Goal: Information Seeking & Learning: Learn about a topic

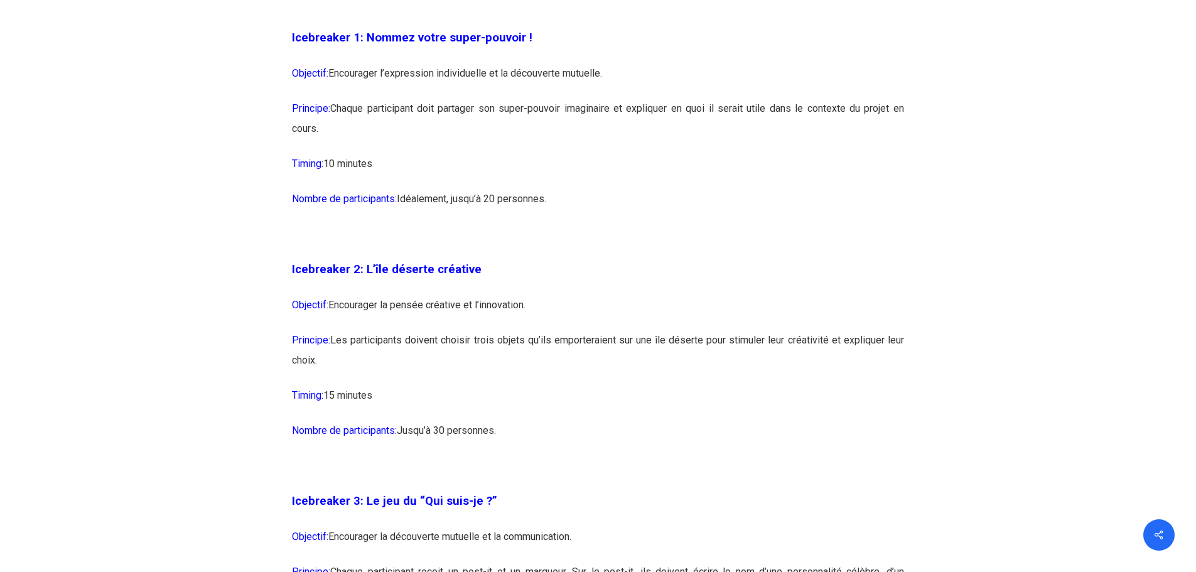
scroll to position [1130, 0]
drag, startPoint x: 515, startPoint y: 429, endPoint x: 310, endPoint y: 271, distance: 259.0
click at [313, 270] on span "Icebreaker 2: L’île déserte créative" at bounding box center [387, 269] width 190 height 14
drag, startPoint x: 301, startPoint y: 263, endPoint x: 485, endPoint y: 272, distance: 184.1
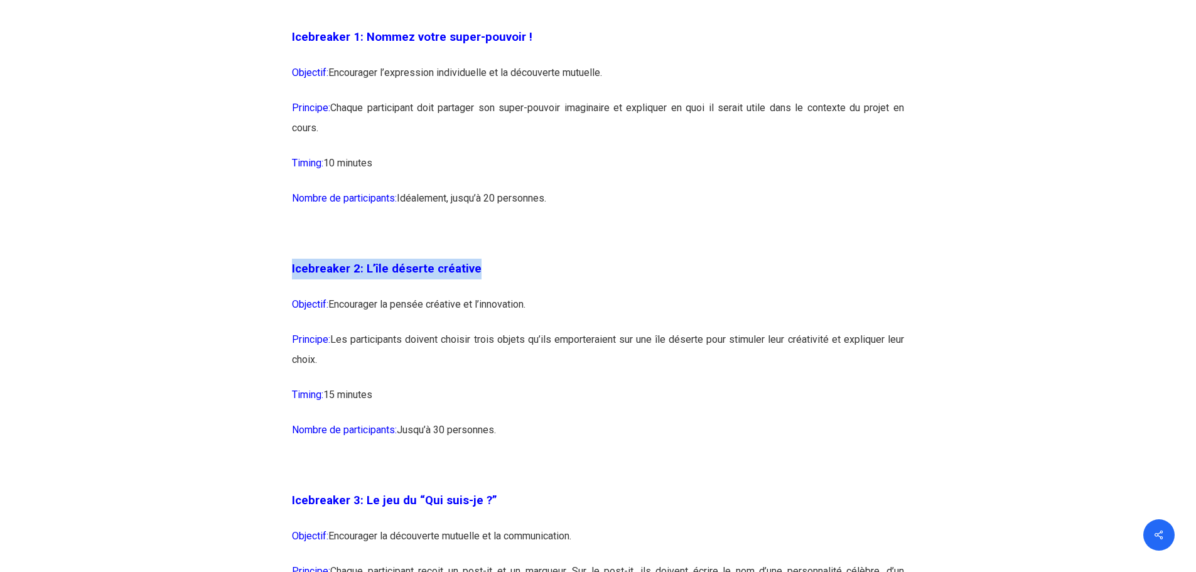
copy span "Icebreaker 2: L’île déserte créative"
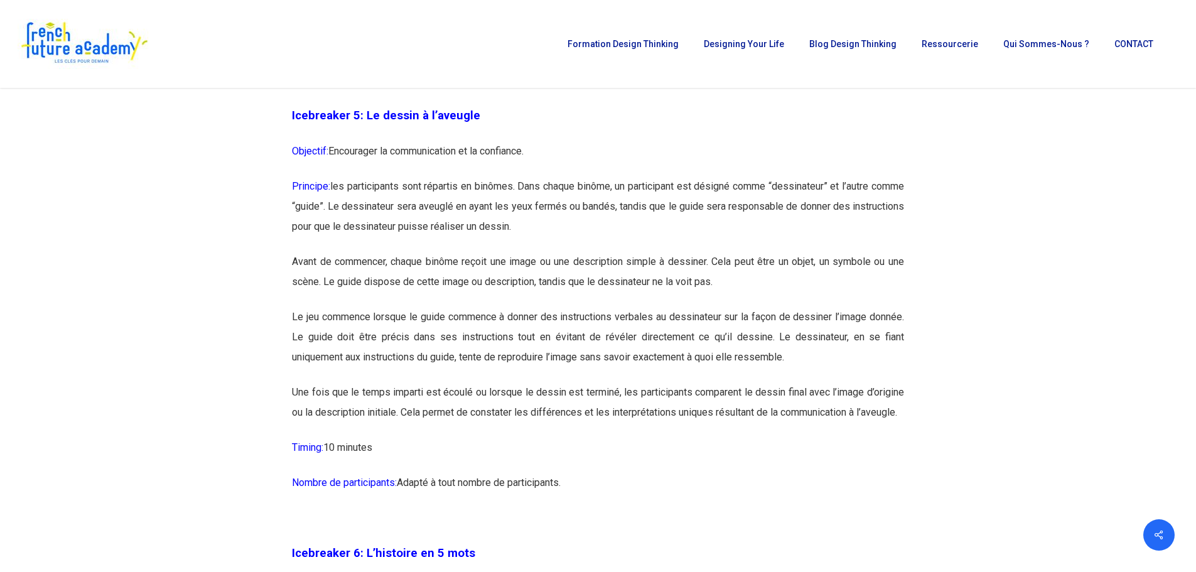
scroll to position [2260, 0]
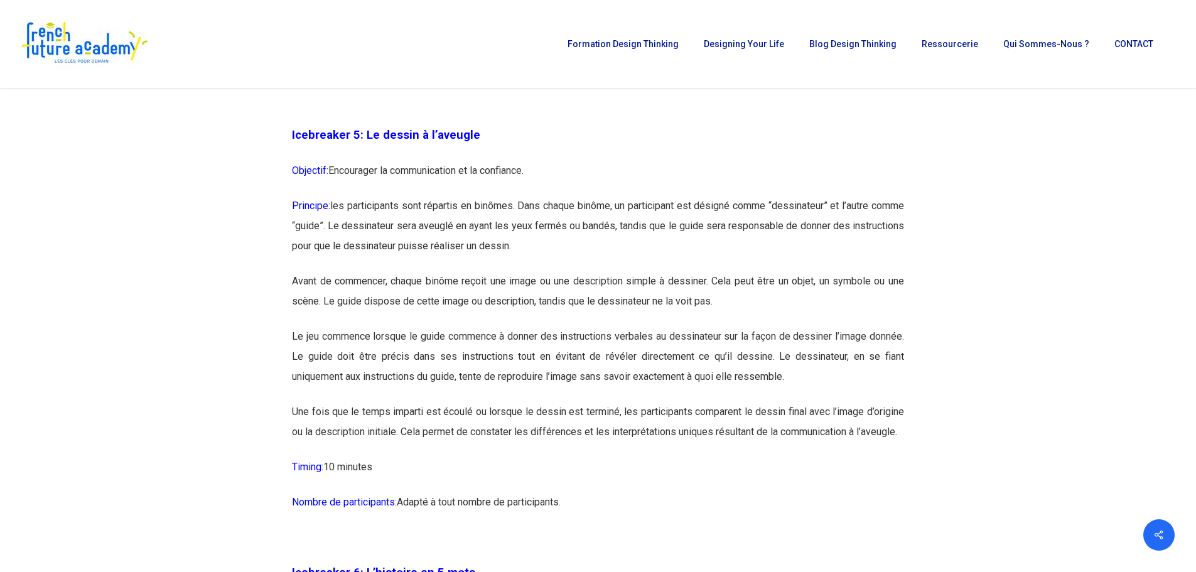
drag, startPoint x: 574, startPoint y: 524, endPoint x: 288, endPoint y: 132, distance: 485.3
copy div "Icebreaker 5: Le dessin à l’aveugle Objectif: Encourager la communication et la…"
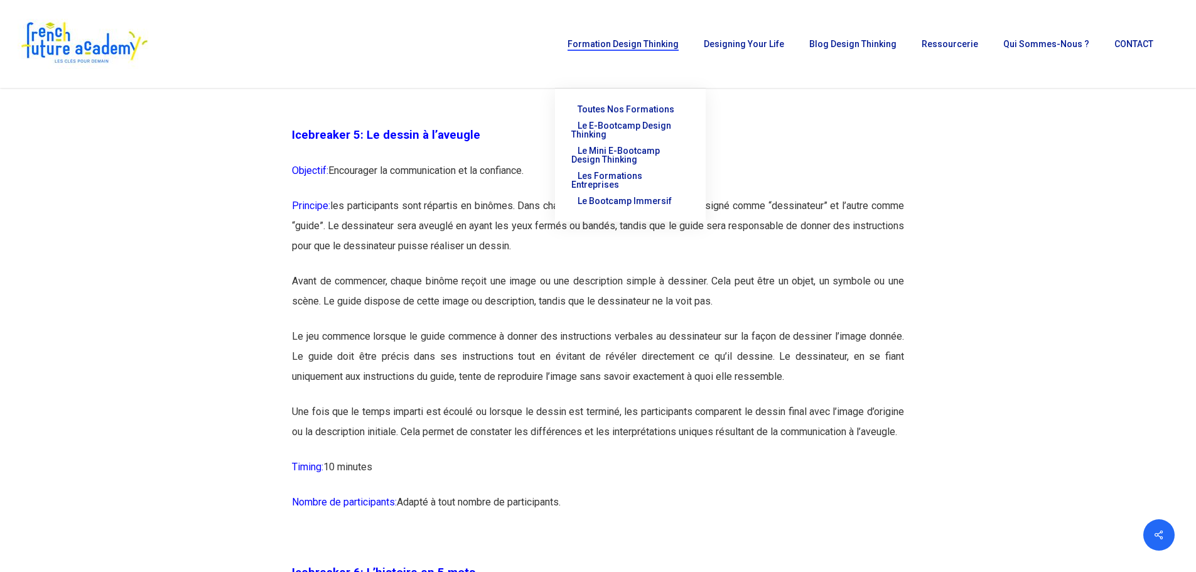
click at [547, 311] on p "Avant de commencer, chaque binôme reçoit une image ou une description simple à …" at bounding box center [598, 298] width 612 height 55
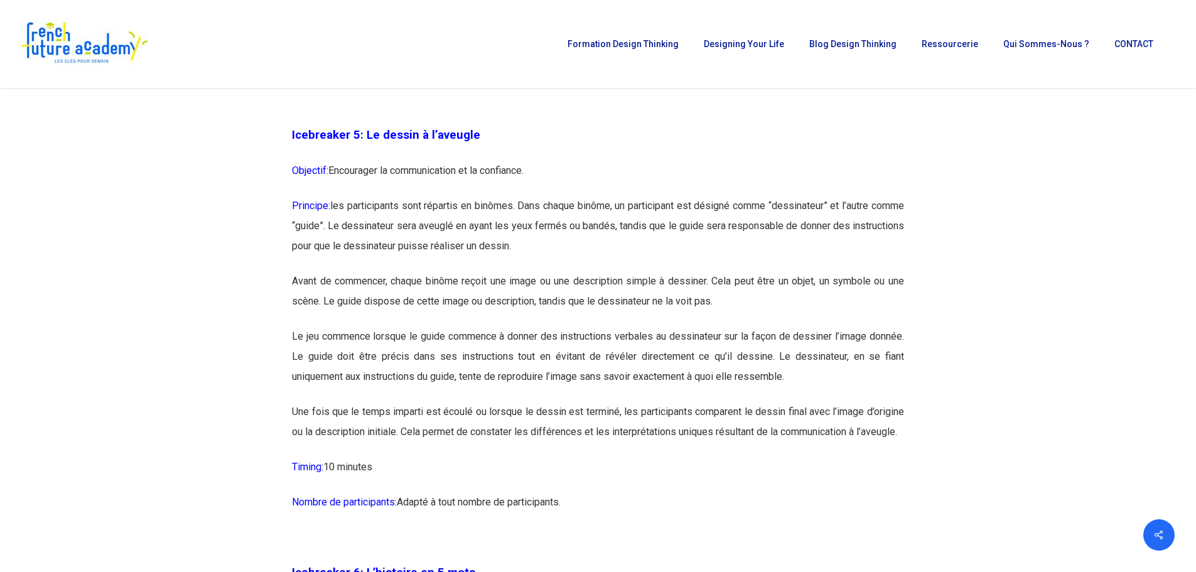
click at [334, 165] on p "Objectif: Encourager la communication et la confiance." at bounding box center [598, 178] width 612 height 35
click at [311, 136] on span "Icebreaker 5: Le dessin à l’aveugle" at bounding box center [386, 135] width 188 height 14
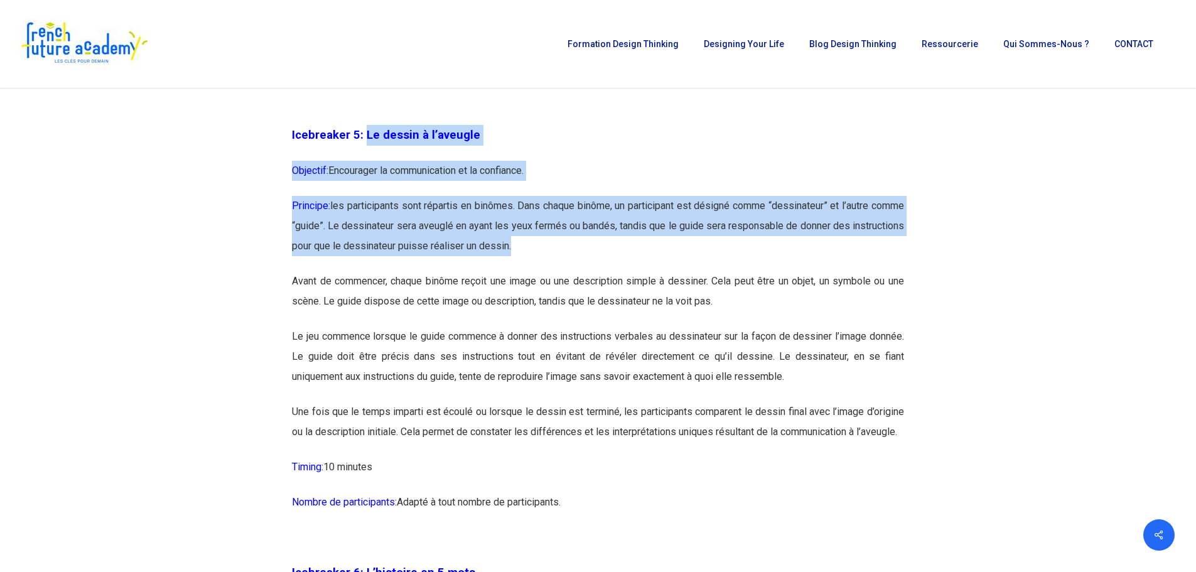
drag, startPoint x: 363, startPoint y: 135, endPoint x: 588, endPoint y: 244, distance: 249.3
copy div "Le dessin à l’aveugle Objectif: Encourager la communication et la confiance. Pr…"
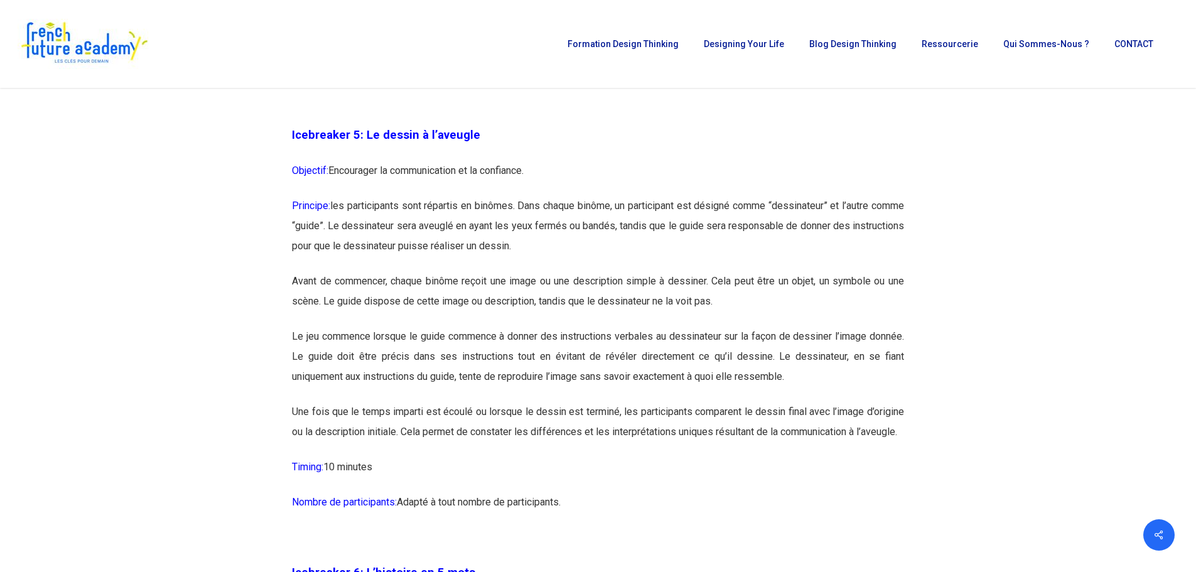
click at [507, 289] on p "Avant de commencer, chaque binôme reçoit une image ou une description simple à …" at bounding box center [598, 298] width 612 height 55
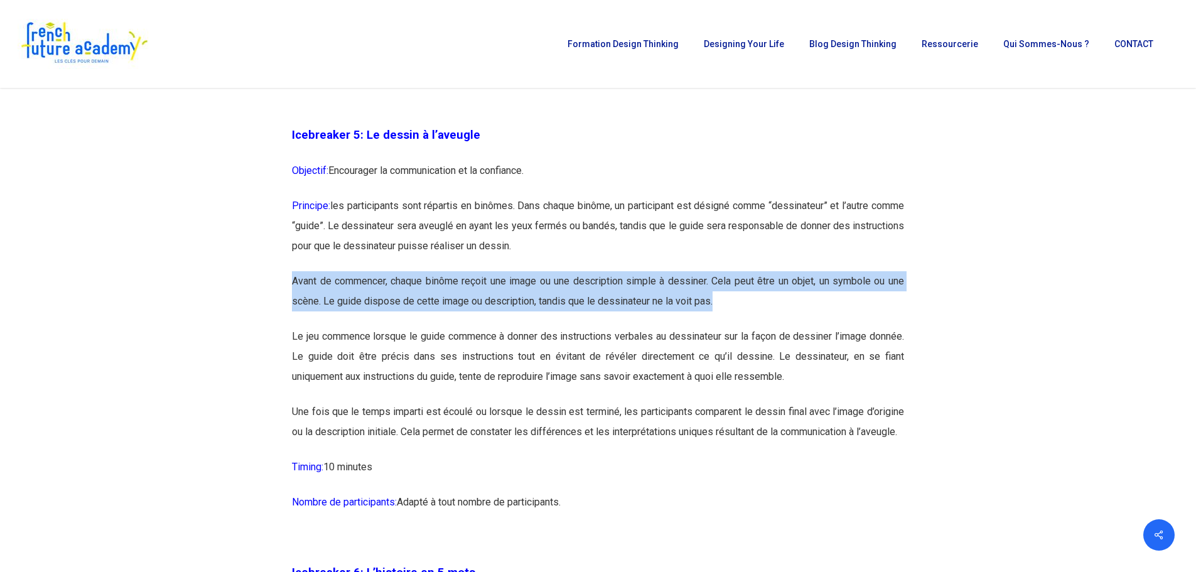
drag, startPoint x: 289, startPoint y: 276, endPoint x: 748, endPoint y: 298, distance: 459.4
copy p "Avant de commencer, chaque binôme reçoit une image ou une description simple à …"
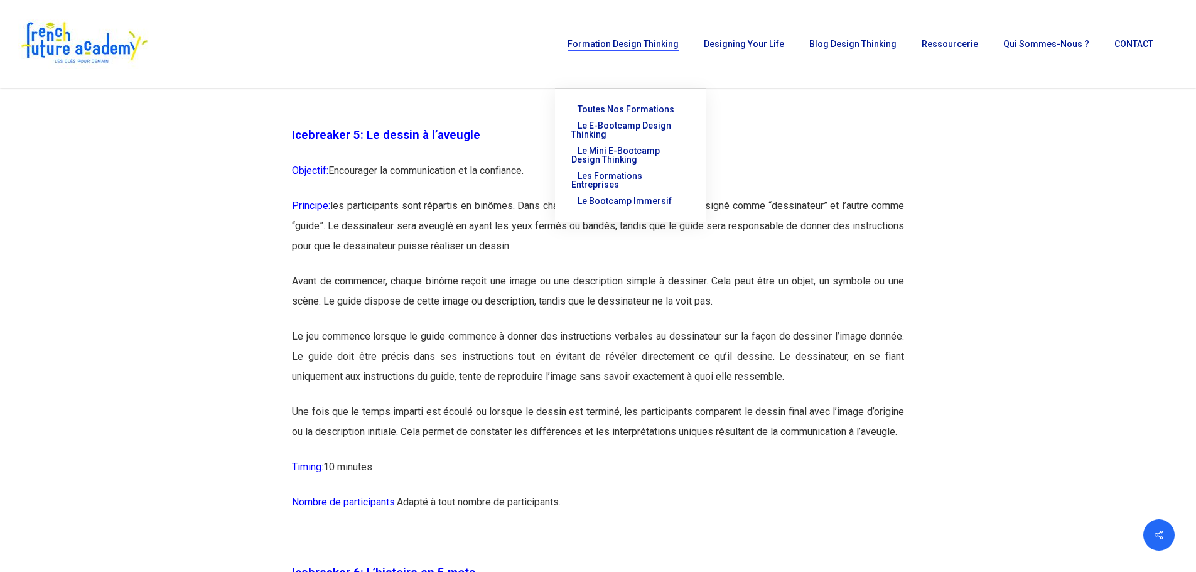
click at [448, 387] on p "Le jeu commence lorsque le guide commence à donner des instructions verbales au…" at bounding box center [598, 363] width 612 height 75
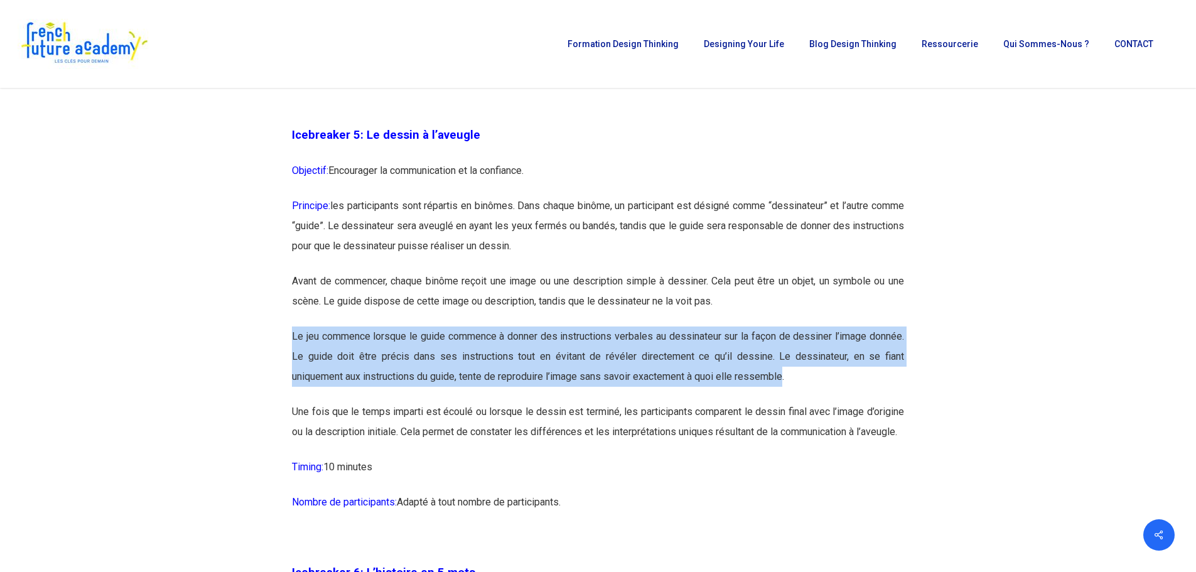
drag, startPoint x: 289, startPoint y: 330, endPoint x: 788, endPoint y: 378, distance: 501.4
copy p "Le jeu commence lorsque le guide commence à donner des instructions verbales au…"
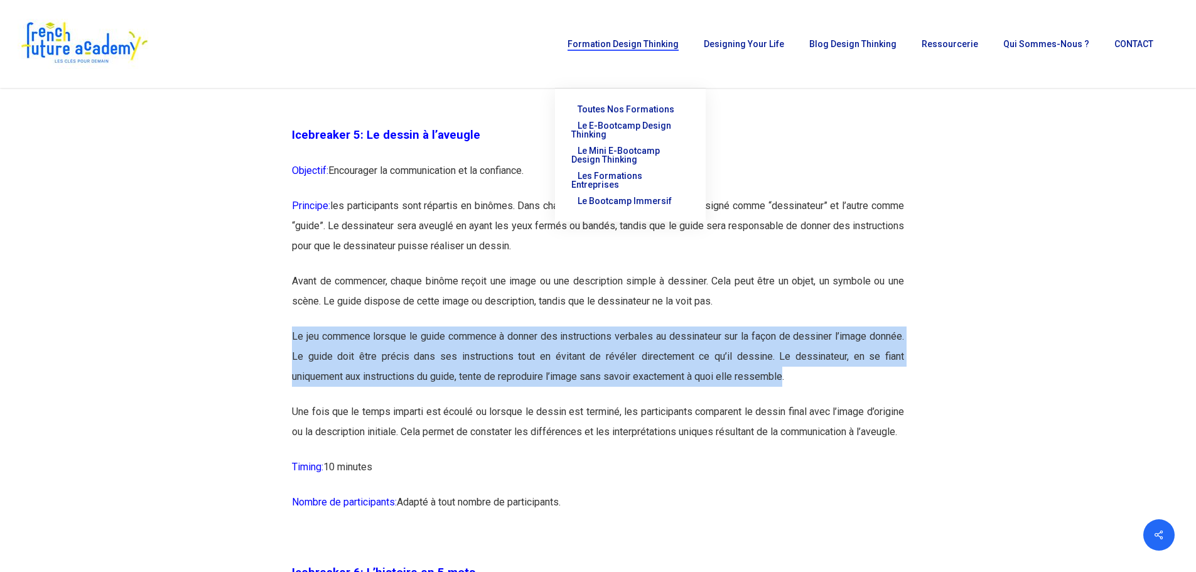
click at [489, 368] on p "Le jeu commence lorsque le guide commence à donner des instructions verbales au…" at bounding box center [598, 363] width 612 height 75
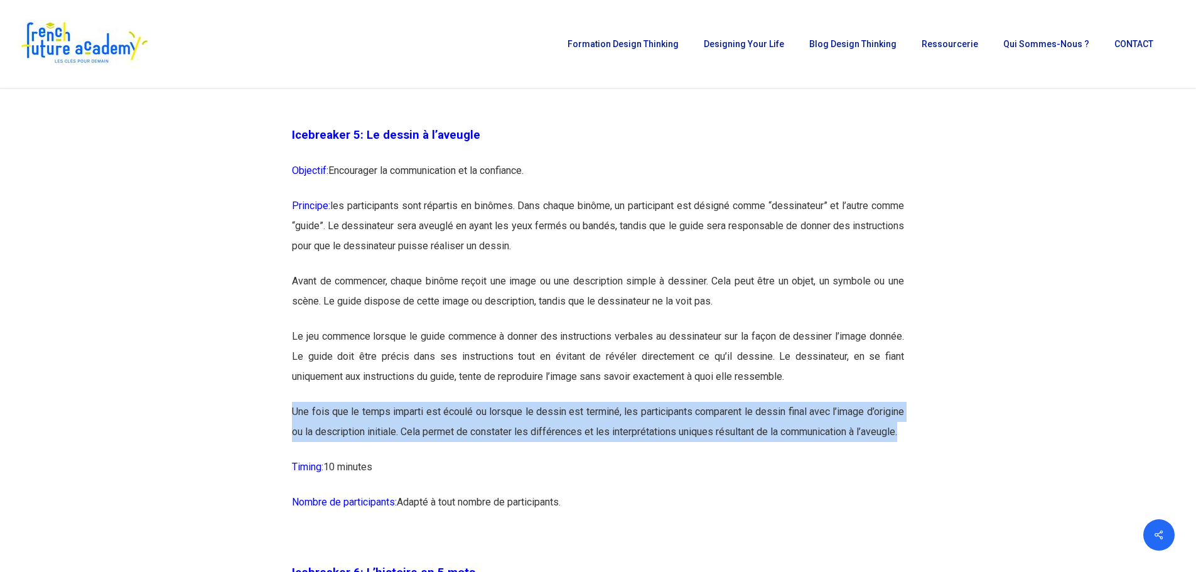
drag, startPoint x: 285, startPoint y: 409, endPoint x: 335, endPoint y: 451, distance: 65.5
copy p "Une fois que le temps imparti est écoulé ou lorsque le dessin est terminé, les …"
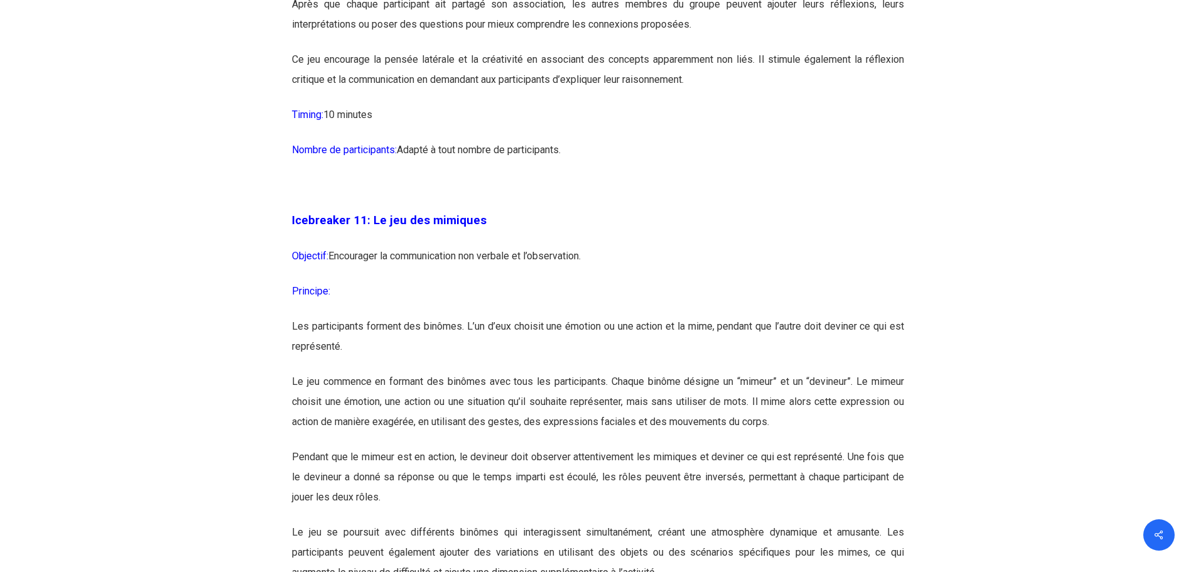
scroll to position [4959, 0]
